Goal: Find contact information

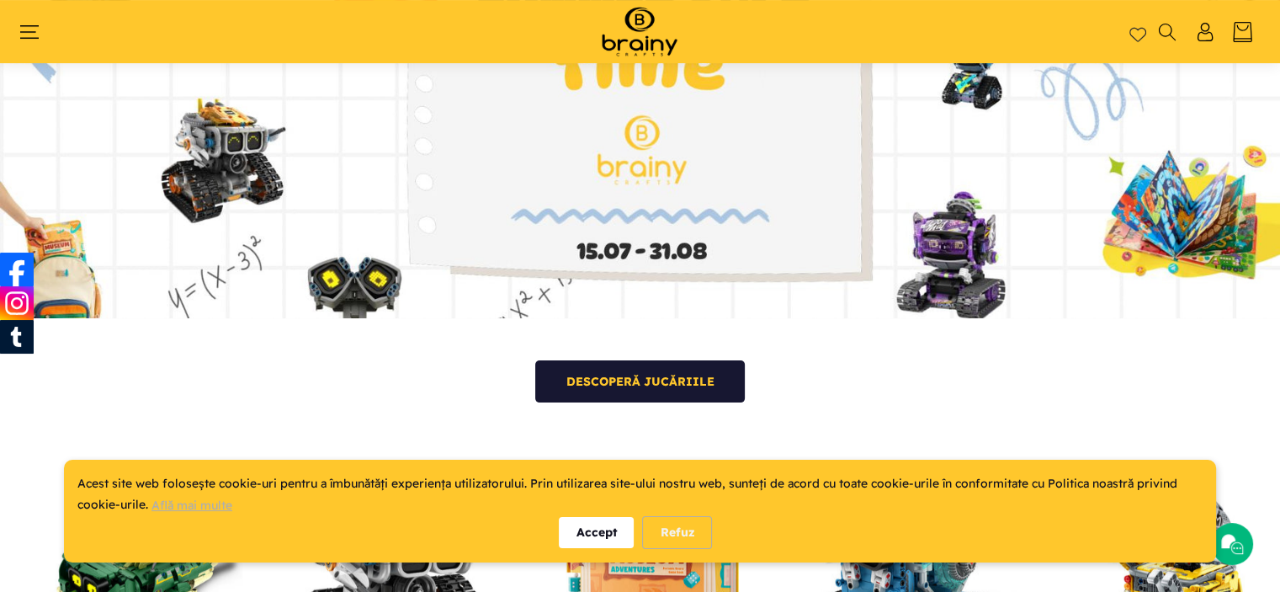
scroll to position [364, 0]
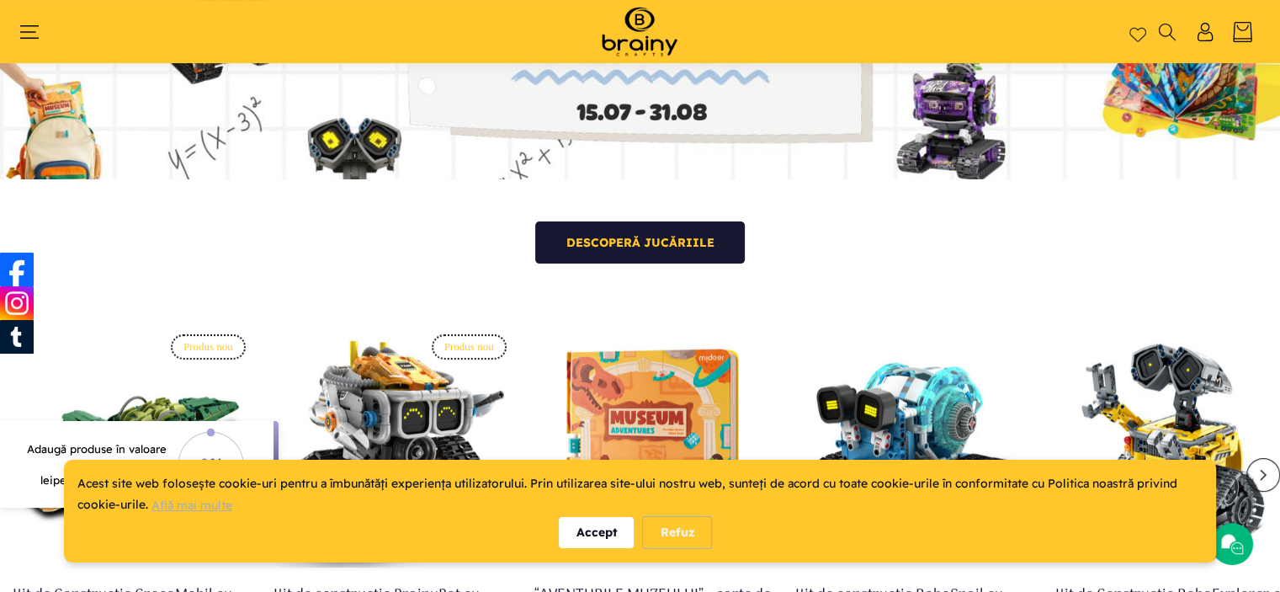
click at [595, 539] on div "Accept" at bounding box center [596, 532] width 75 height 31
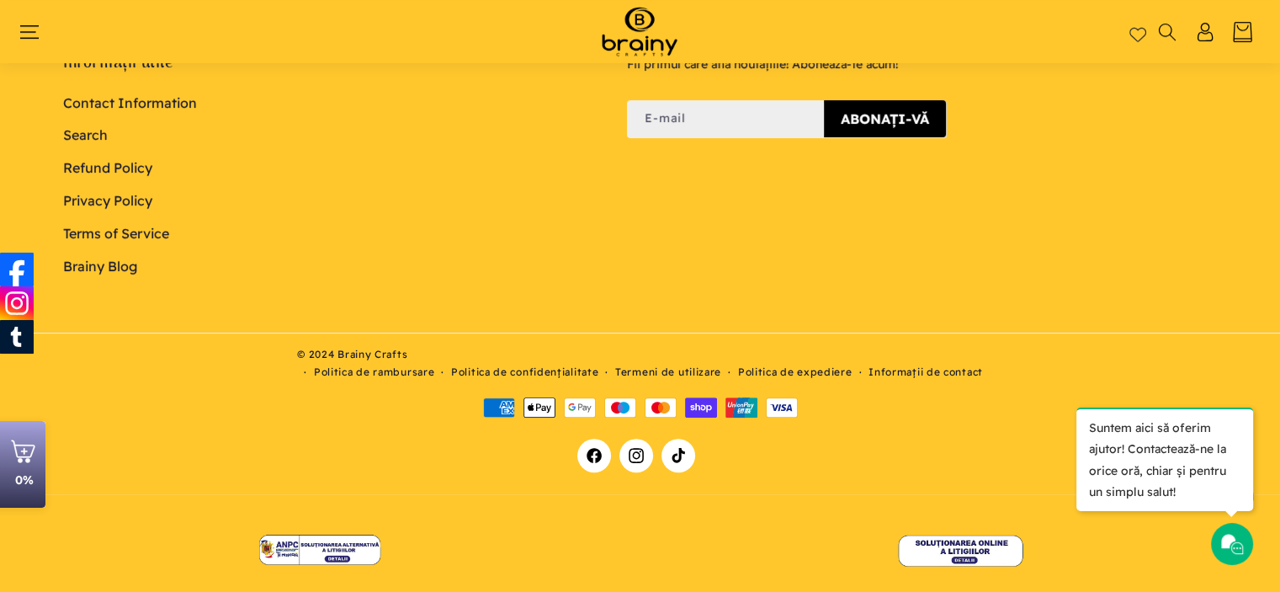
scroll to position [6968, 0]
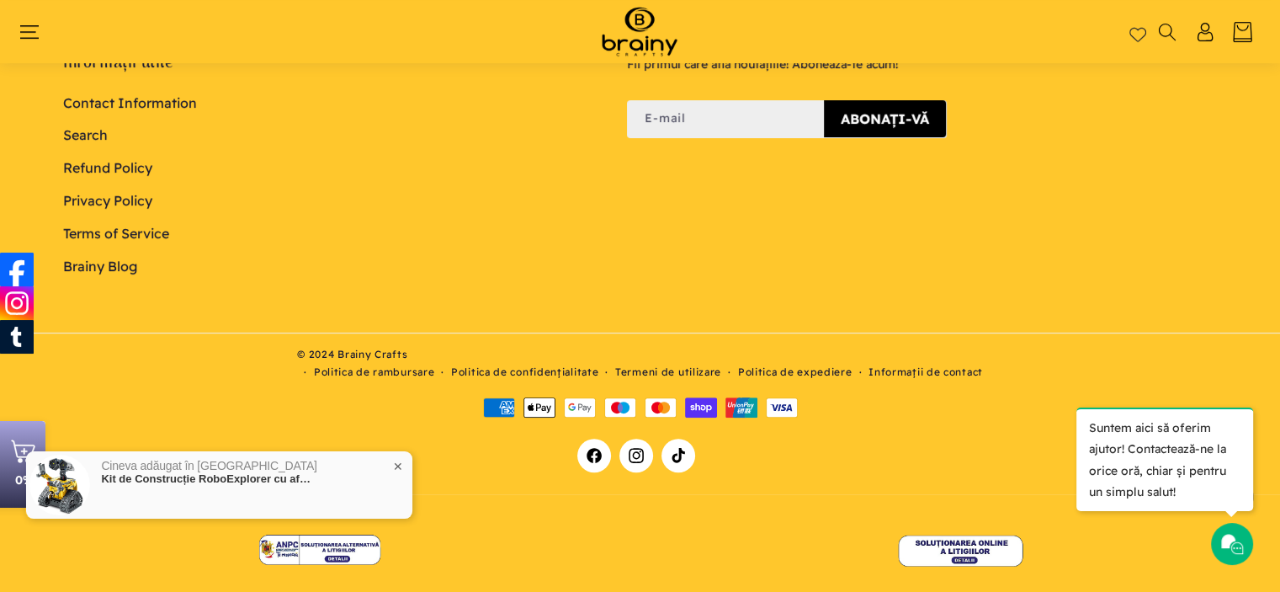
click at [930, 364] on link "Informații de contact" at bounding box center [925, 372] width 114 height 17
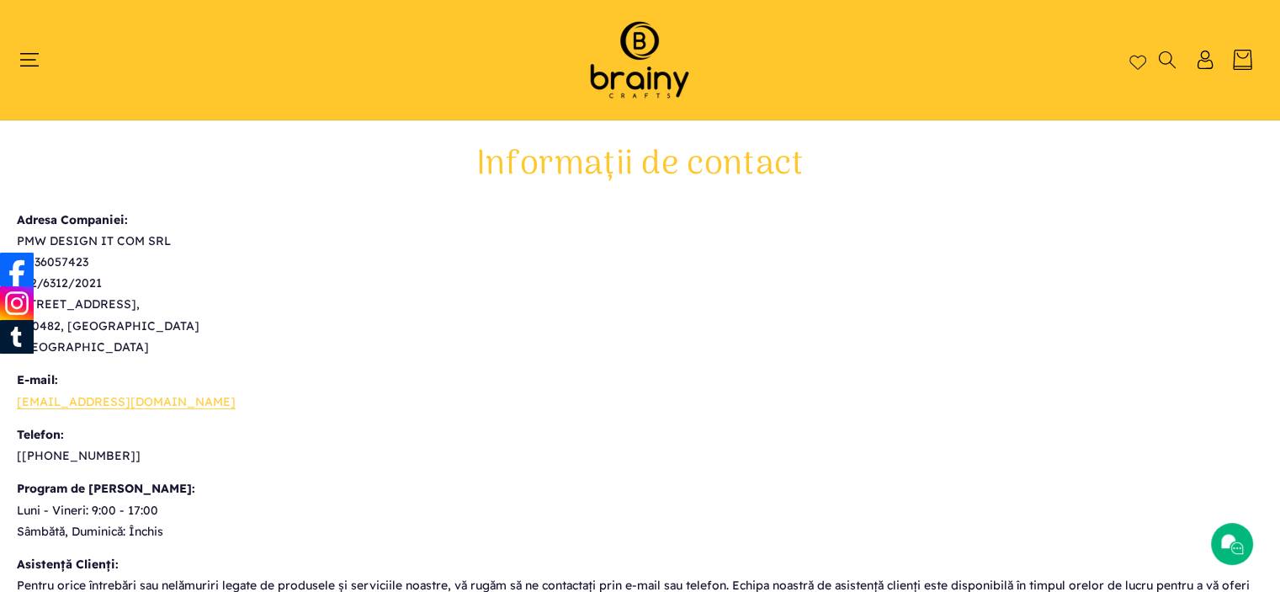
drag, startPoint x: 34, startPoint y: 454, endPoint x: 114, endPoint y: 454, distance: 80.8
click at [111, 455] on p "Telefon: [+40 746 96 11 33]" at bounding box center [640, 445] width 1246 height 42
drag, startPoint x: 126, startPoint y: 449, endPoint x: 20, endPoint y: 450, distance: 106.0
click at [20, 451] on p "Telefon: [+40 746 96 11 33]" at bounding box center [640, 445] width 1246 height 42
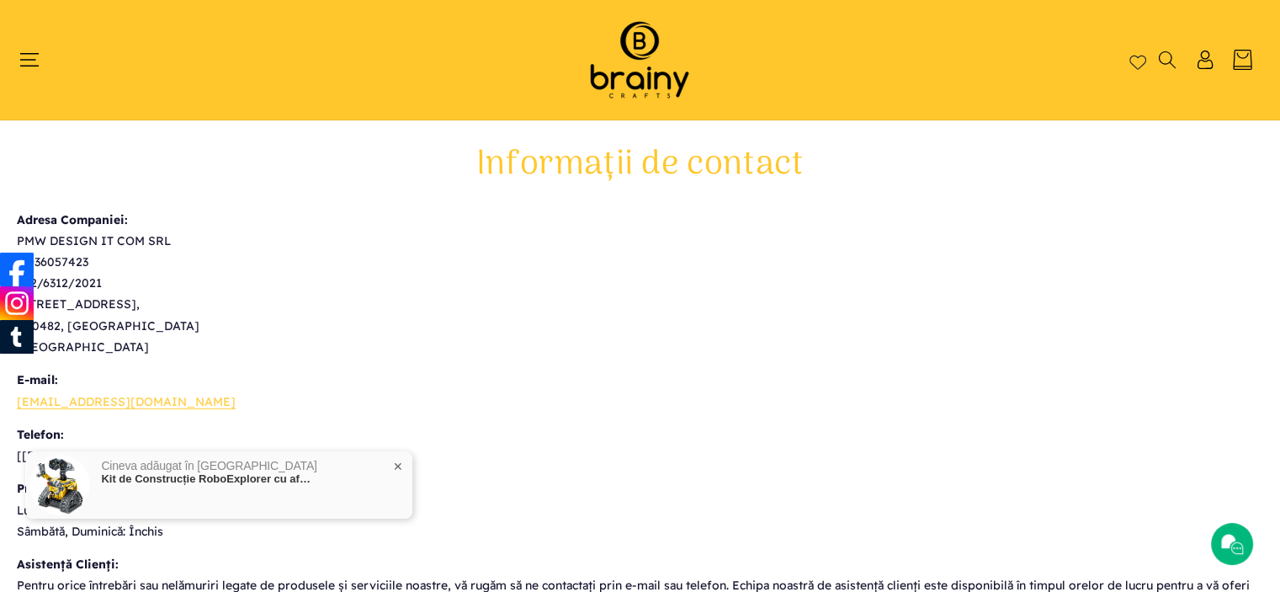
drag, startPoint x: 398, startPoint y: 465, endPoint x: 402, endPoint y: 479, distance: 14.9
click at [398, 465] on span "✕" at bounding box center [398, 466] width 10 height 12
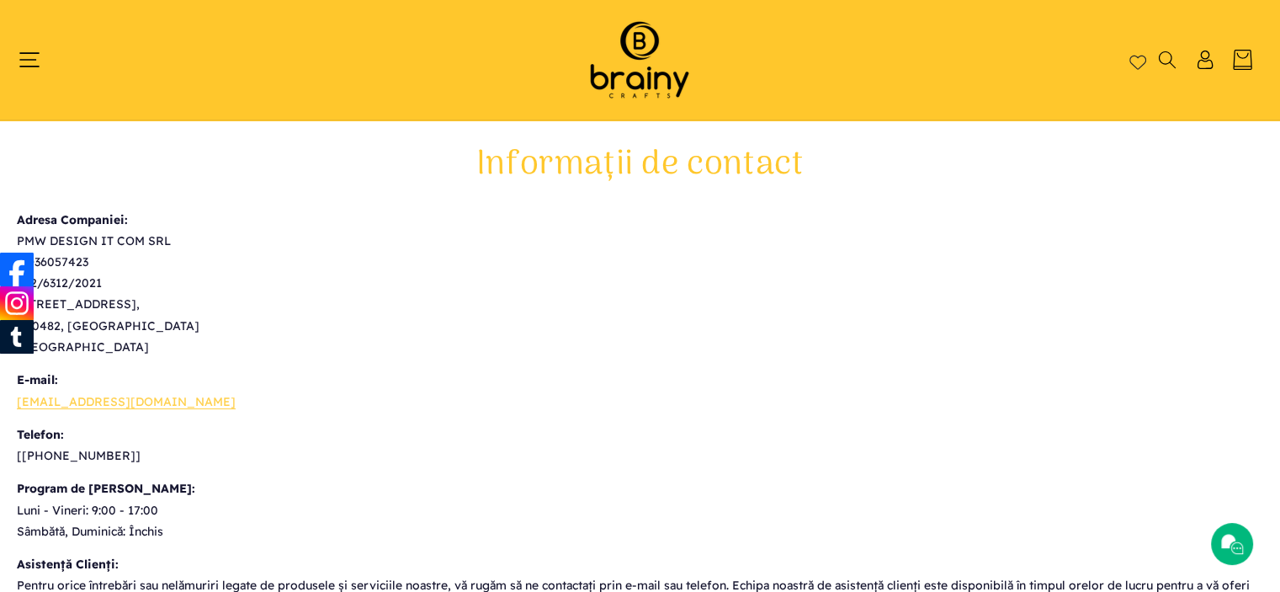
click at [39, 61] on span "Meniu" at bounding box center [37, 59] width 21 height 19
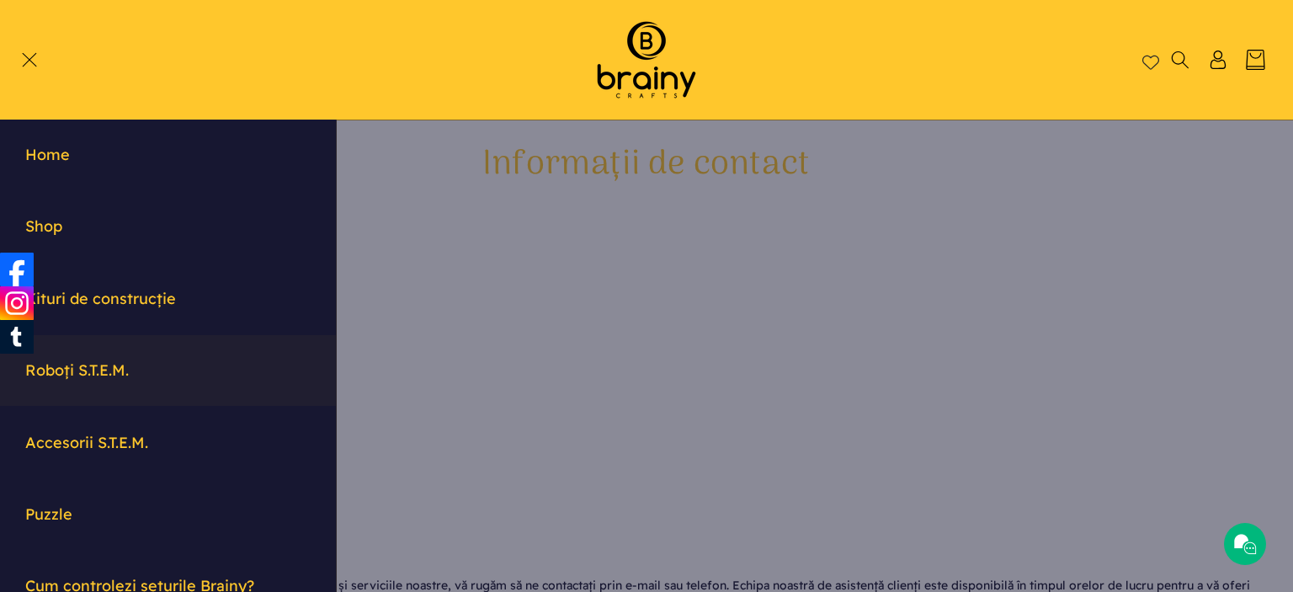
click at [104, 371] on link "Roboți S.T.E.M." at bounding box center [168, 370] width 336 height 70
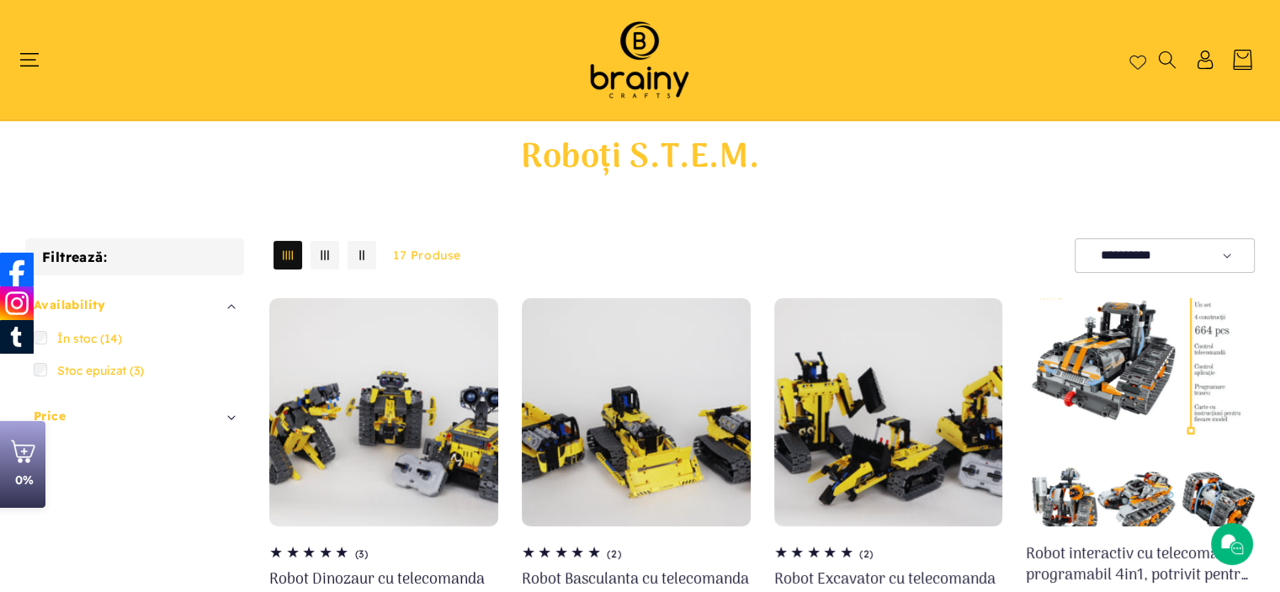
click at [640, 57] on img at bounding box center [639, 60] width 143 height 86
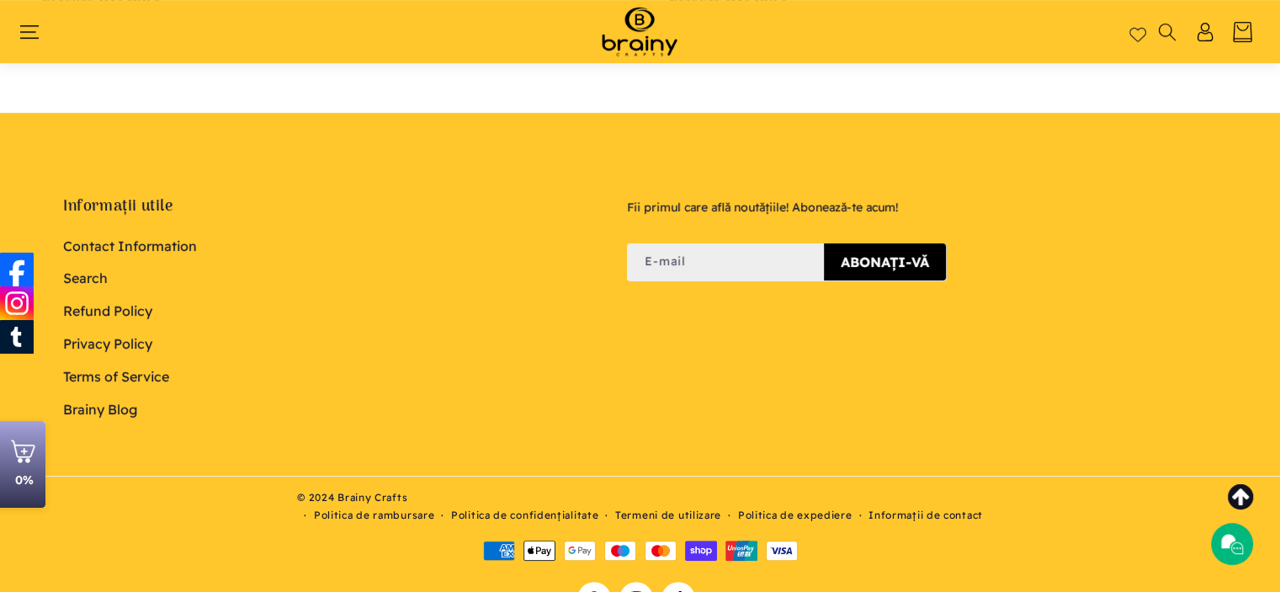
scroll to position [6799, 0]
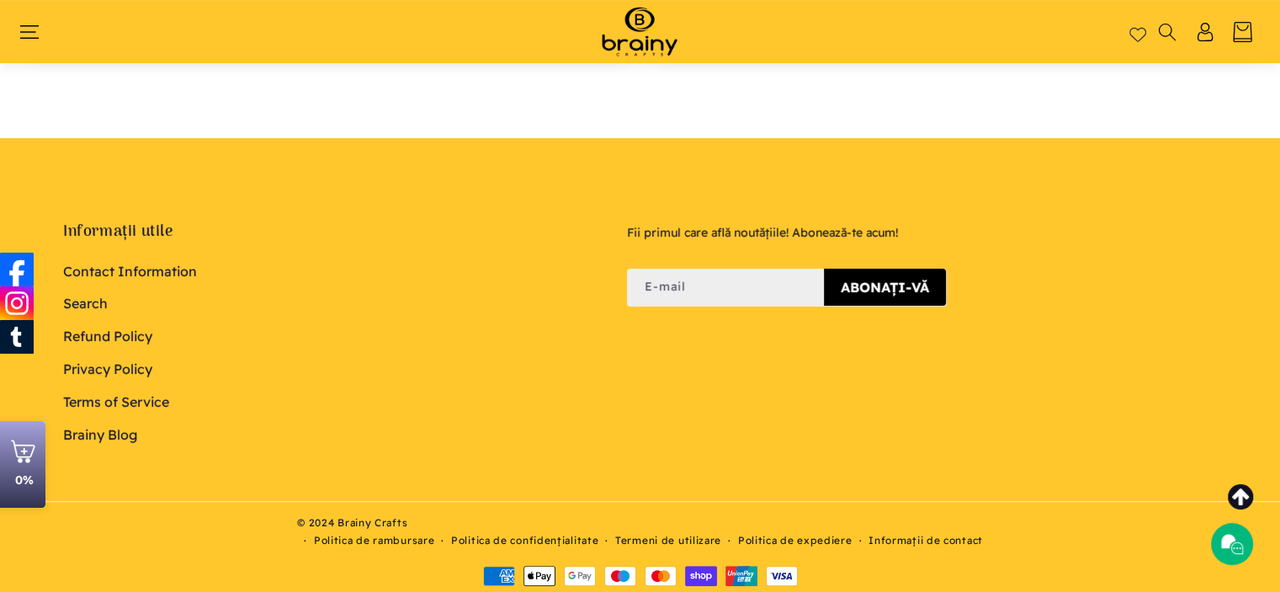
click at [114, 259] on link "Contact Information" at bounding box center [130, 273] width 134 height 29
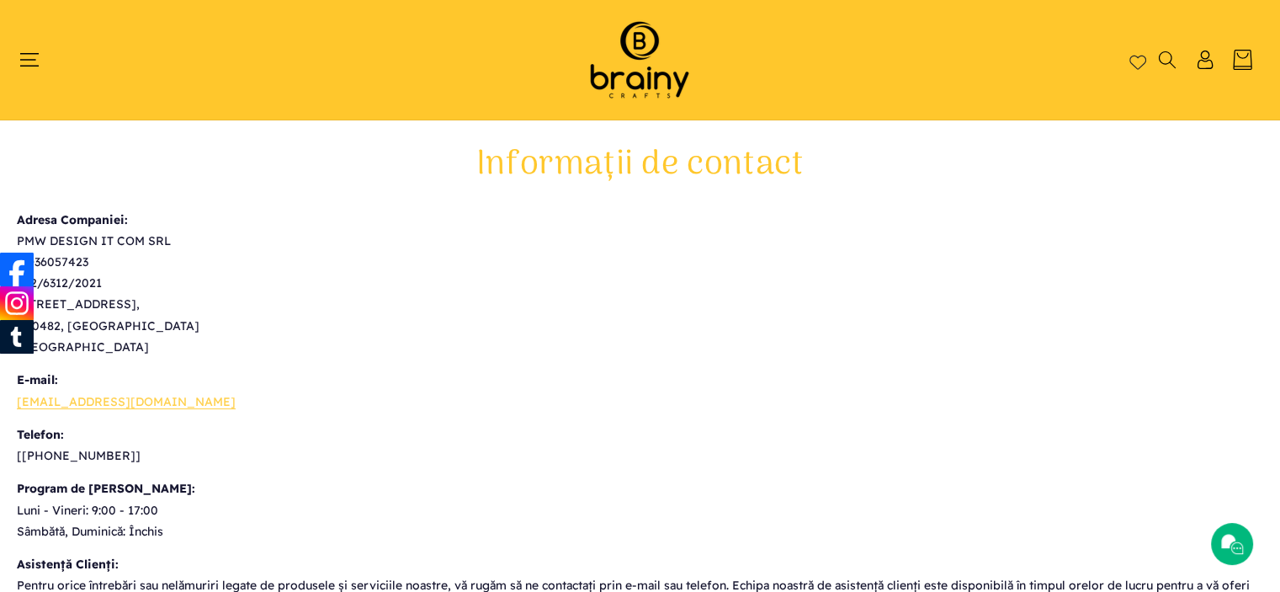
scroll to position [111, 0]
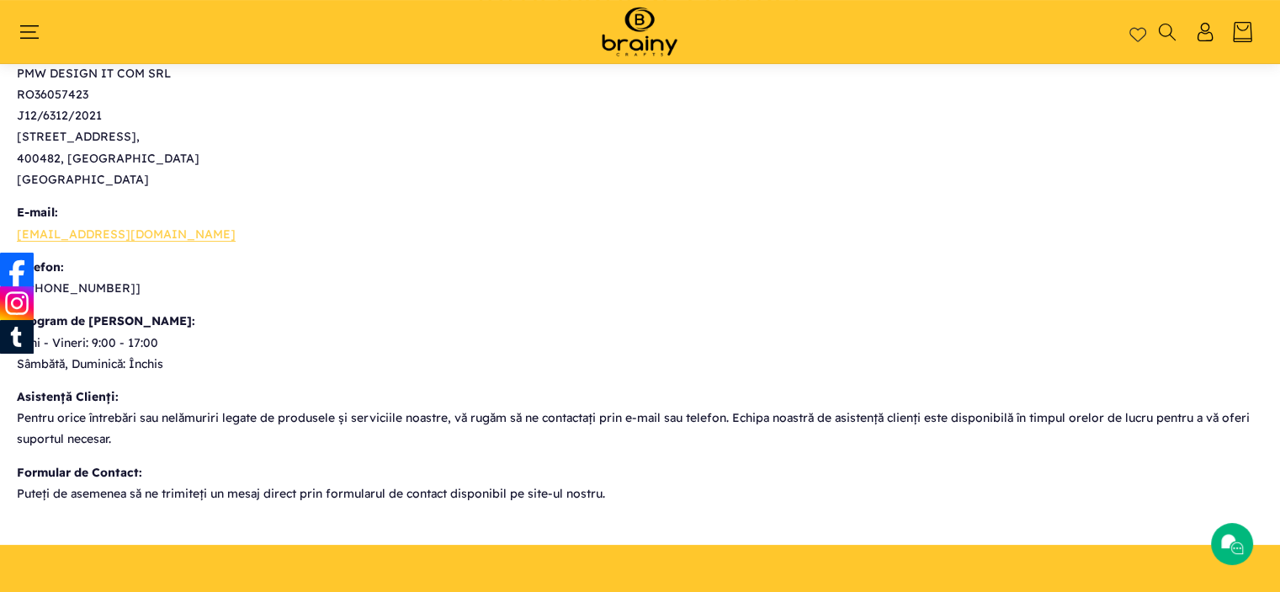
drag, startPoint x: 61, startPoint y: 243, endPoint x: 0, endPoint y: 243, distance: 61.4
click at [0, 243] on div "Informații de contact Adresa Companiei: PMW DESIGN IT COM SRL RO36057423 J12/63…" at bounding box center [640, 240] width 1280 height 528
